Goal: Task Accomplishment & Management: Use online tool/utility

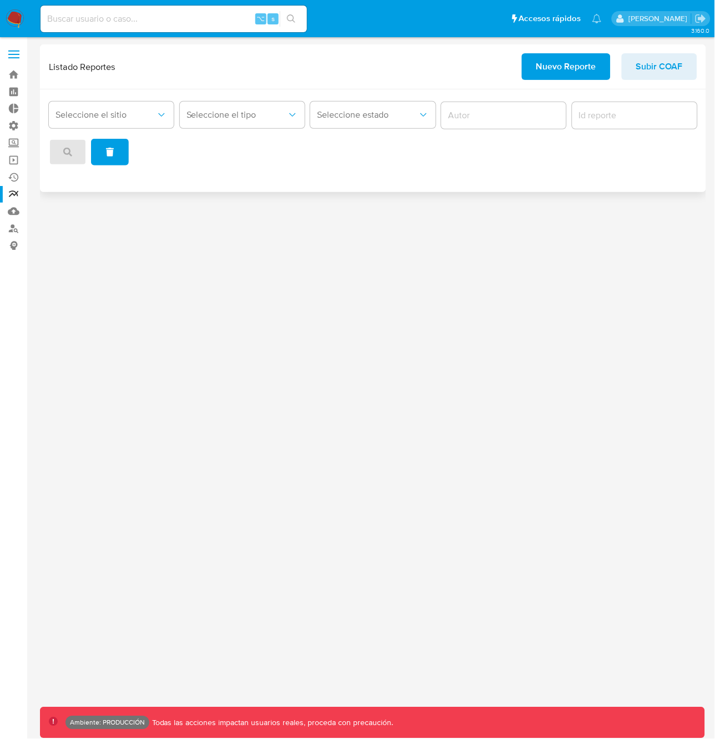
click at [562, 67] on span "Nuevo Reporte" at bounding box center [566, 66] width 60 height 24
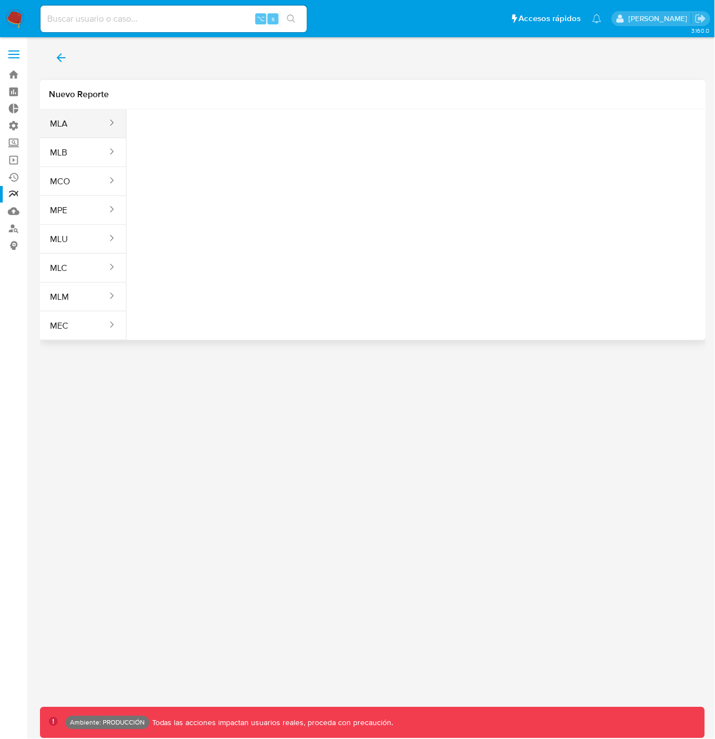
click at [66, 127] on button "MLA" at bounding box center [74, 123] width 68 height 27
click at [173, 142] on span "Seleccione una opcion" at bounding box center [191, 138] width 98 height 11
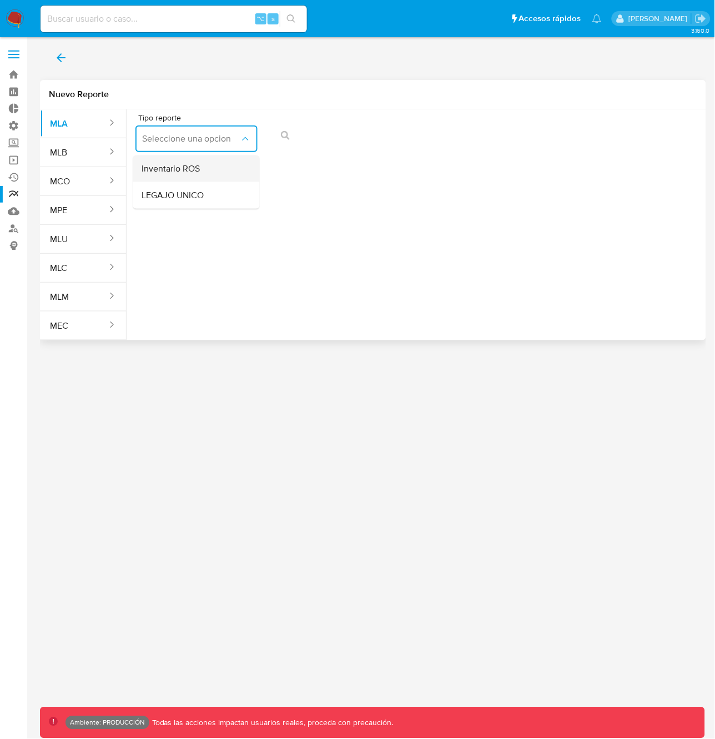
click at [179, 169] on span "Inventario ROS" at bounding box center [171, 168] width 58 height 11
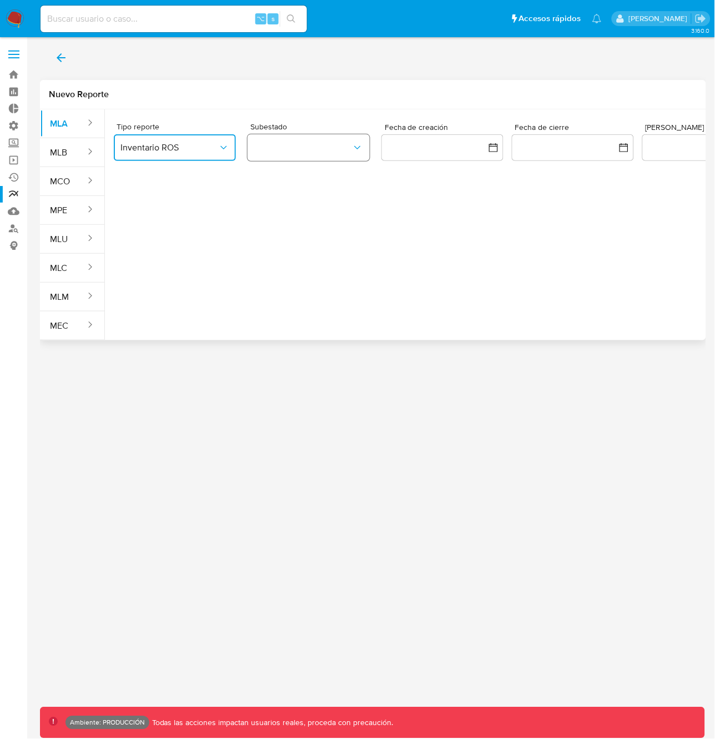
click at [281, 147] on button "button" at bounding box center [309, 147] width 122 height 27
click at [63, 180] on button "MCO" at bounding box center [63, 181] width 47 height 27
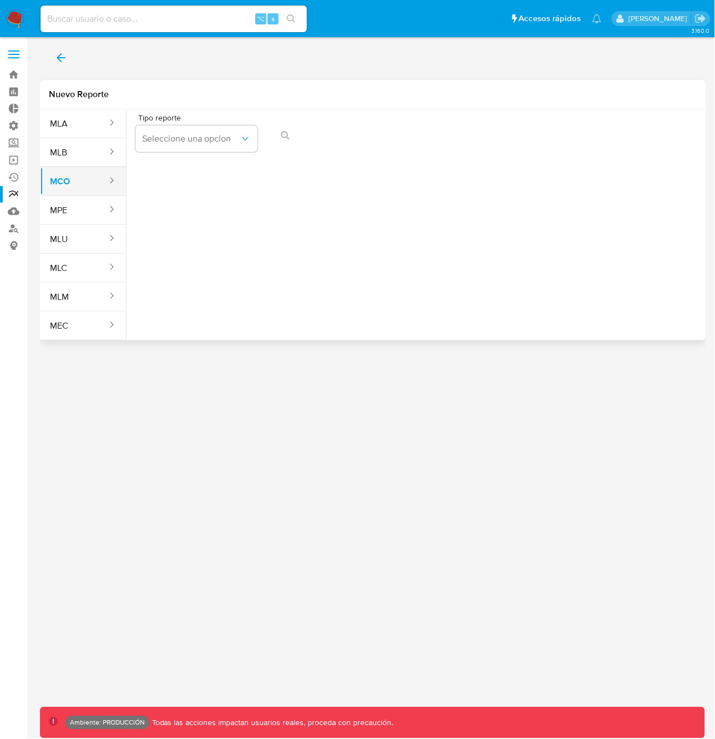
click at [103, 182] on div "sites" at bounding box center [108, 181] width 18 height 13
click at [197, 140] on span "Seleccione una opcion" at bounding box center [191, 138] width 98 height 11
click at [78, 210] on button "MPE" at bounding box center [74, 210] width 68 height 27
click at [92, 213] on button "MPE" at bounding box center [74, 210] width 68 height 27
click at [94, 246] on button "MLU" at bounding box center [74, 239] width 68 height 27
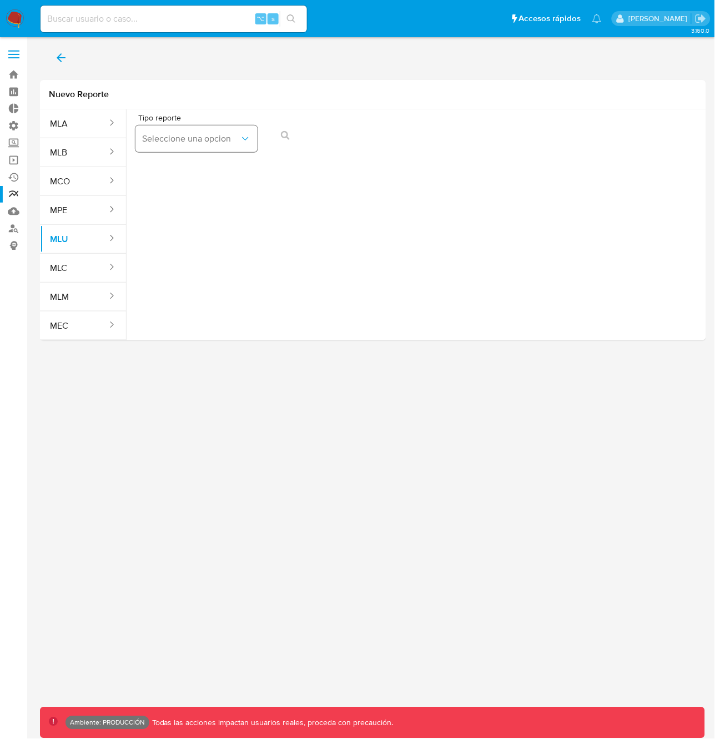
click at [177, 140] on span "Seleccione una opcion" at bounding box center [191, 138] width 98 height 11
click at [72, 274] on button "MLC" at bounding box center [74, 268] width 68 height 27
click at [107, 129] on div "sites" at bounding box center [108, 123] width 18 height 13
click at [194, 139] on span "Seleccione una opcion" at bounding box center [191, 138] width 98 height 11
click at [102, 152] on div "sites" at bounding box center [108, 152] width 18 height 13
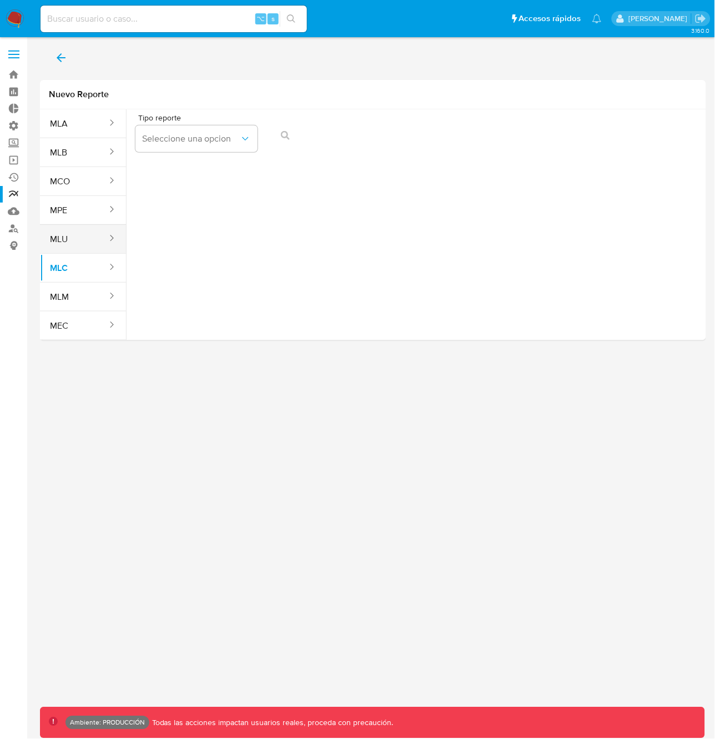
click at [89, 240] on button "MLU" at bounding box center [74, 239] width 68 height 27
click at [185, 134] on span "Seleccione una opcion" at bounding box center [191, 138] width 98 height 11
click at [80, 156] on button "MLB" at bounding box center [74, 152] width 68 height 27
click at [168, 142] on span "Seleccione una opcion" at bounding box center [191, 138] width 98 height 11
